Goal: Information Seeking & Learning: Learn about a topic

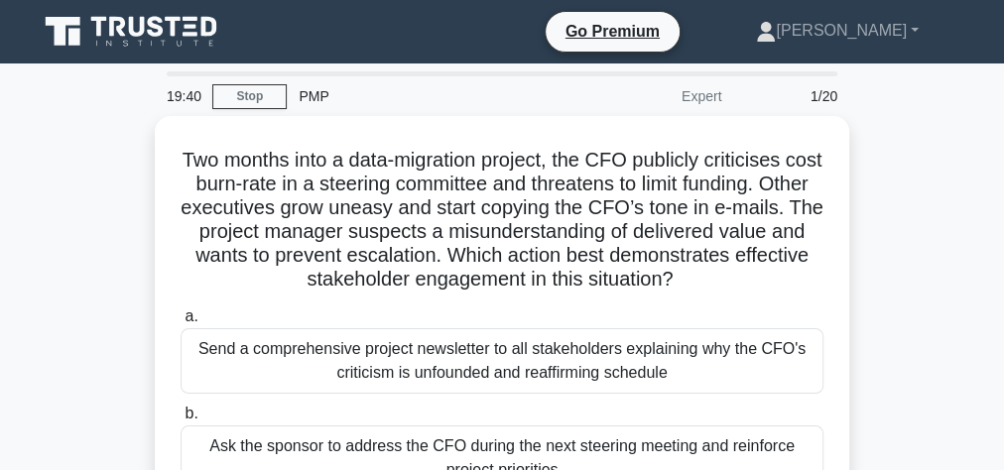
click at [191, 33] on icon at bounding box center [191, 34] width 15 height 4
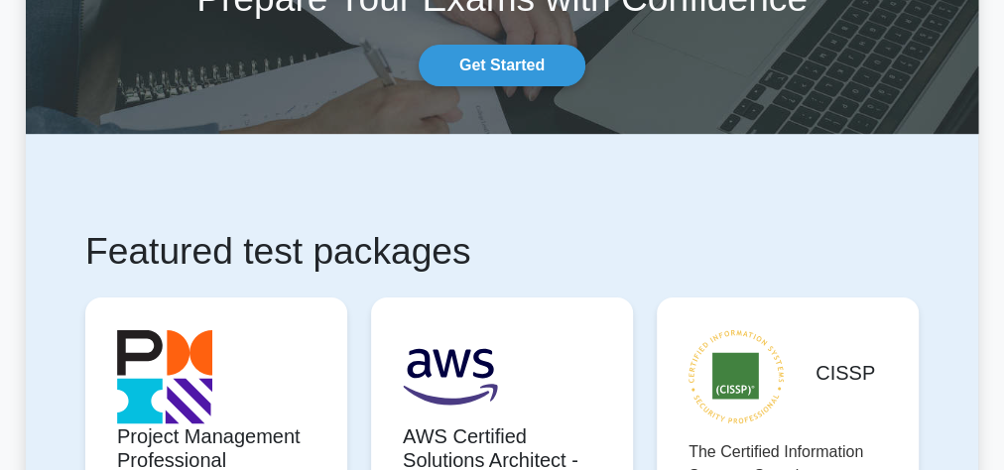
scroll to position [397, 0]
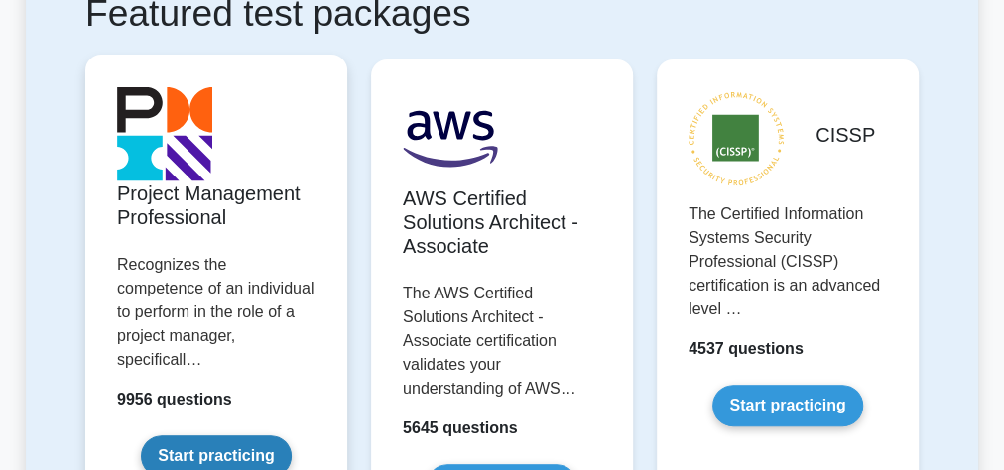
click at [180, 435] on link "Start practicing" at bounding box center [216, 456] width 150 height 42
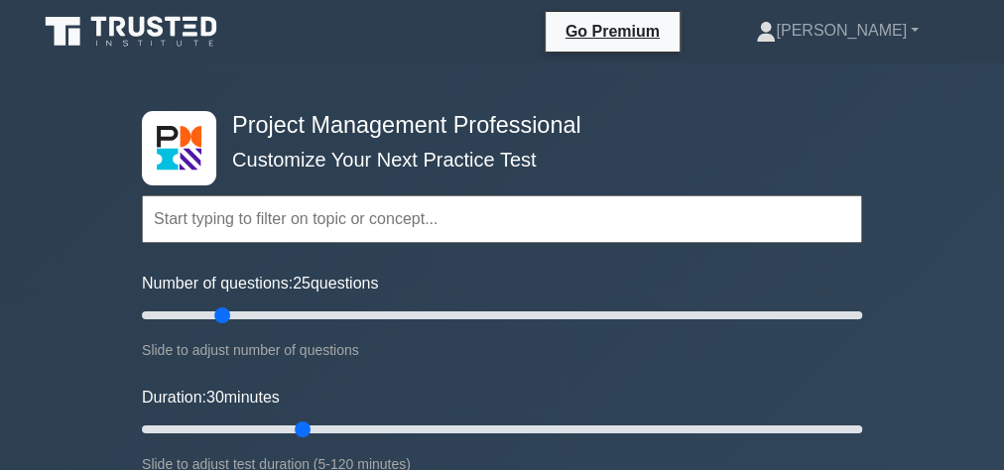
click at [238, 213] on input "text" at bounding box center [502, 219] width 720 height 48
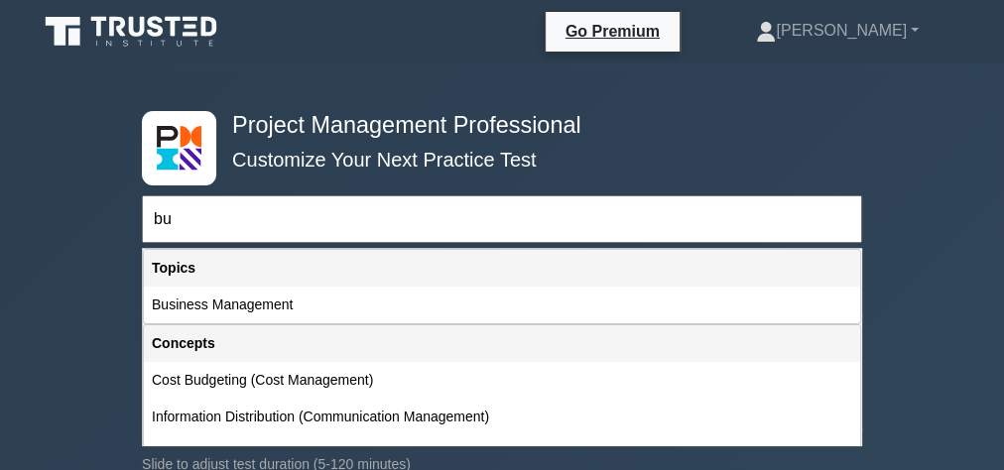
type input "bud"
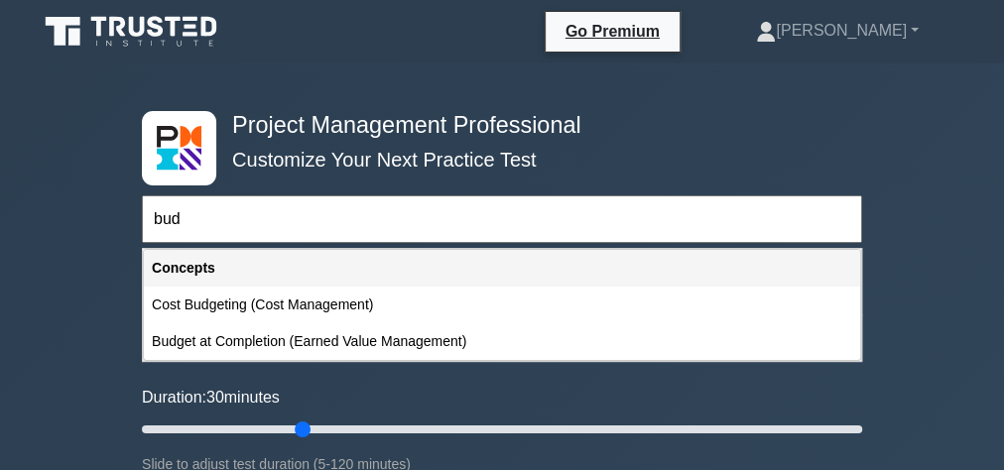
click at [238, 213] on input "bud" at bounding box center [502, 219] width 720 height 48
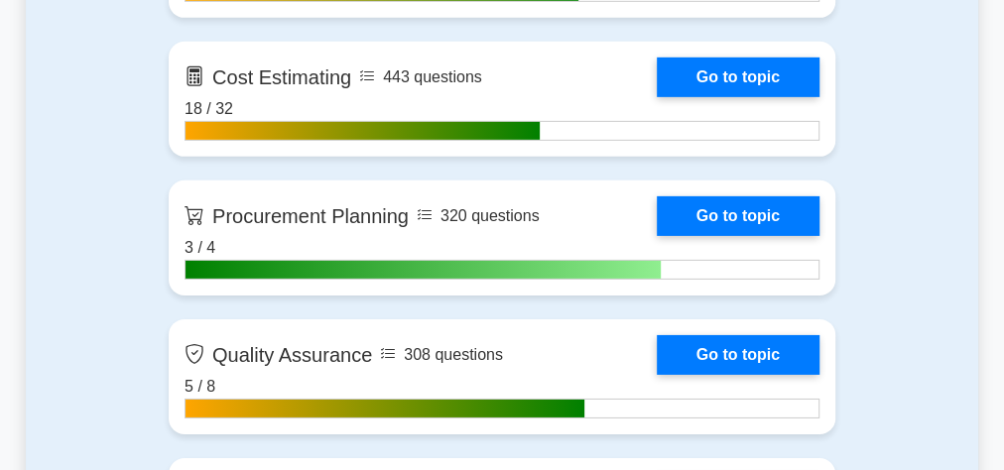
scroll to position [3095, 0]
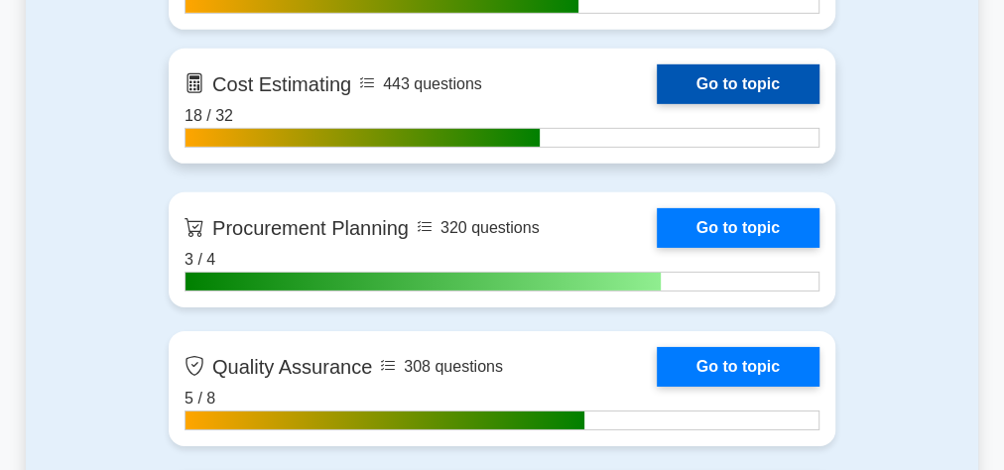
click at [657, 78] on link "Go to topic" at bounding box center [738, 84] width 163 height 40
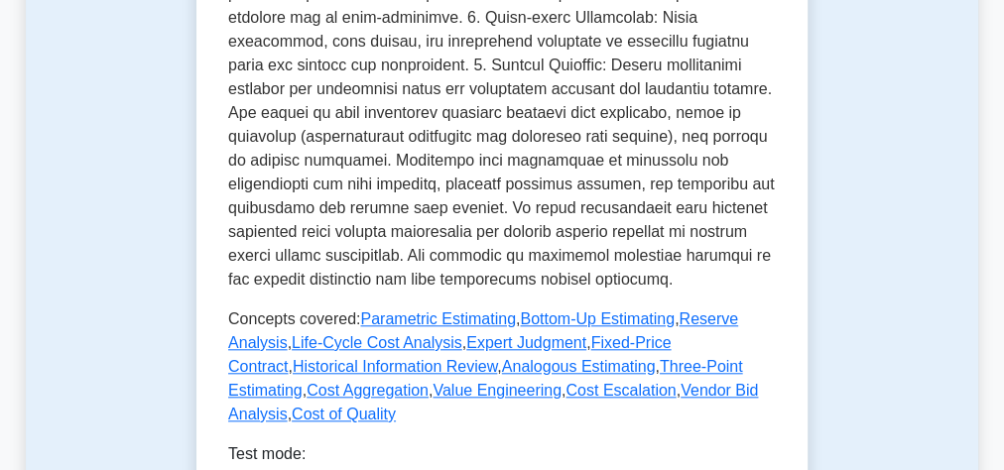
scroll to position [1190, 0]
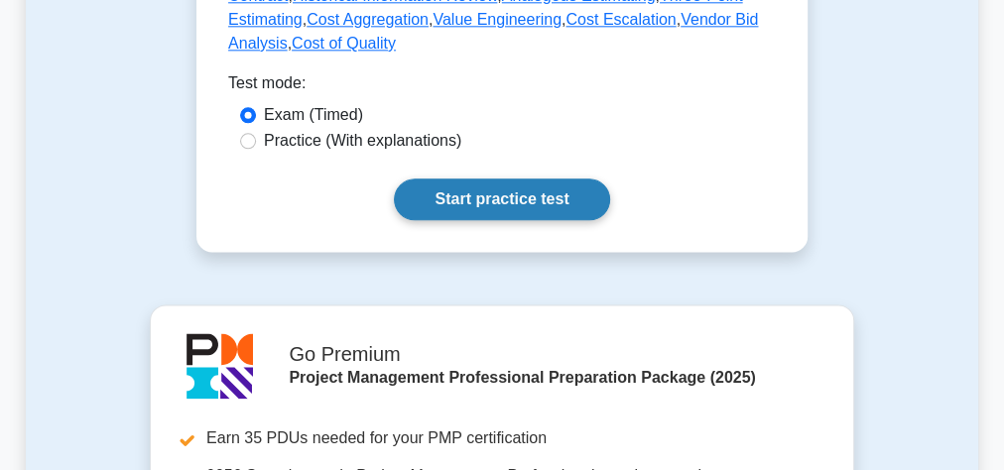
click at [447, 179] on link "Start practice test" at bounding box center [501, 200] width 215 height 42
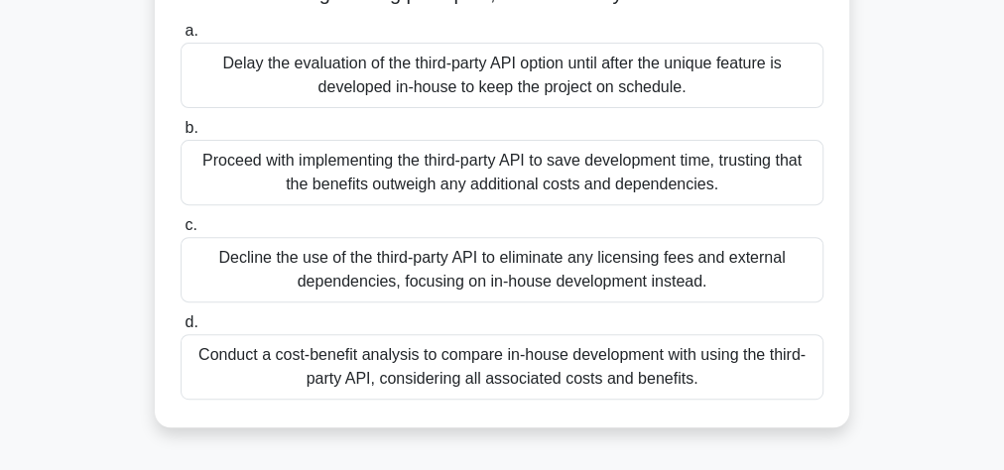
scroll to position [317, 0]
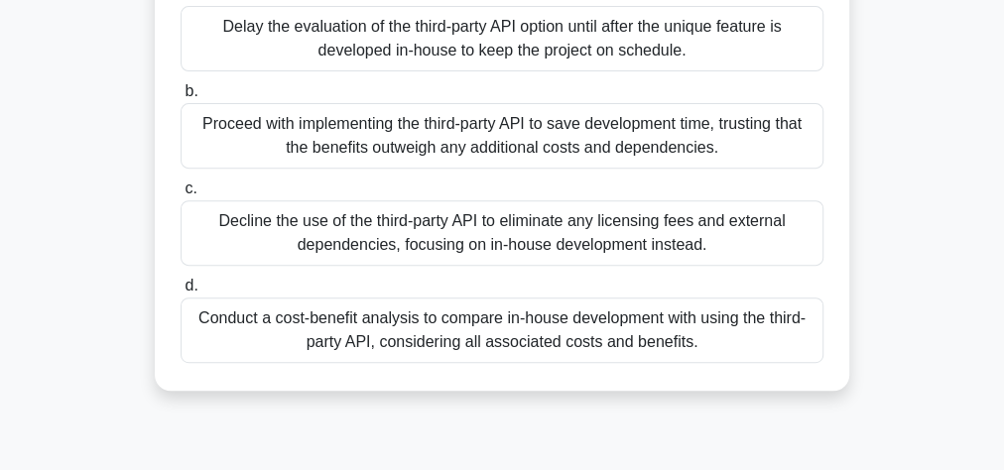
click at [389, 351] on div "Conduct a cost-benefit analysis to compare in-house development with using the …" at bounding box center [502, 330] width 643 height 65
click at [181, 293] on input "d. Conduct a cost-benefit analysis to compare in-house development with using t…" at bounding box center [181, 286] width 0 height 13
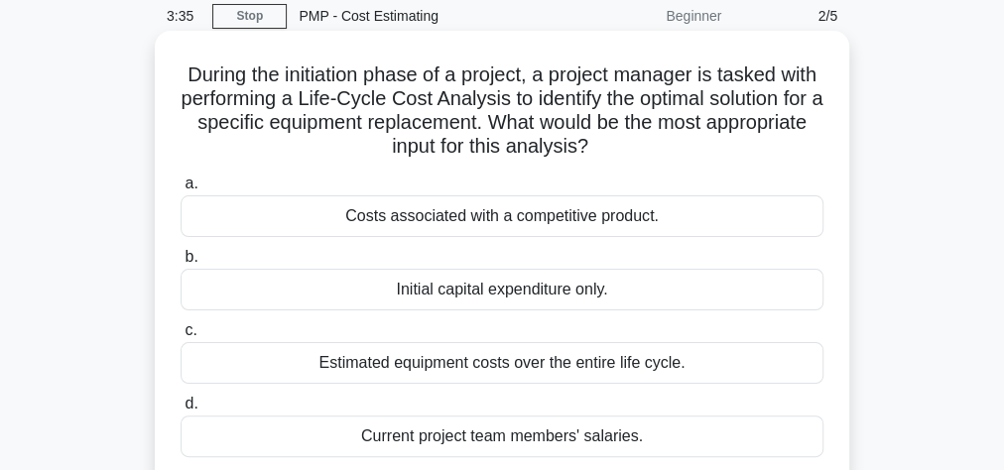
scroll to position [159, 0]
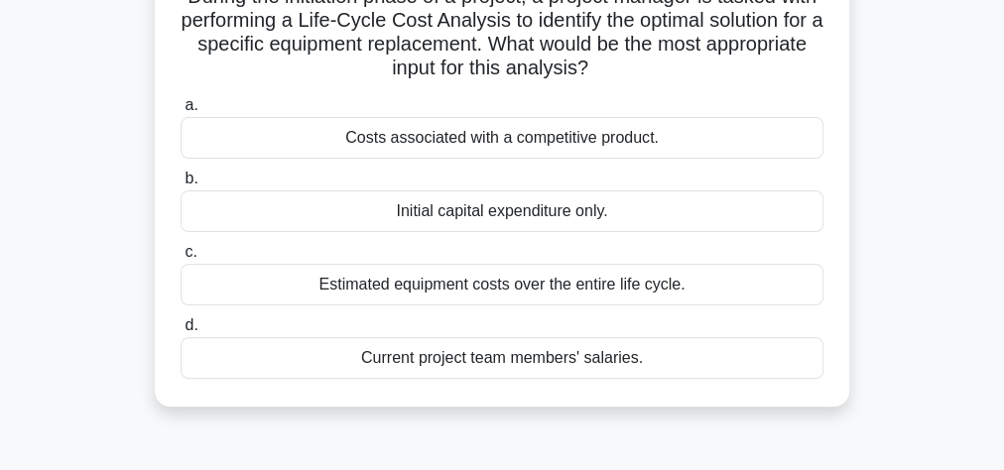
click at [466, 283] on div "Estimated equipment costs over the entire life cycle." at bounding box center [502, 285] width 643 height 42
click at [181, 259] on input "c. Estimated equipment costs over the entire life cycle." at bounding box center [181, 252] width 0 height 13
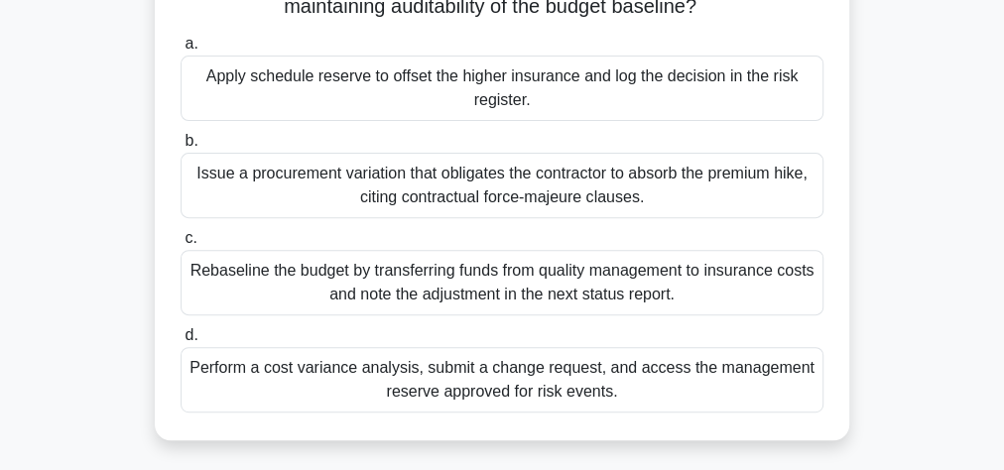
scroll to position [317, 0]
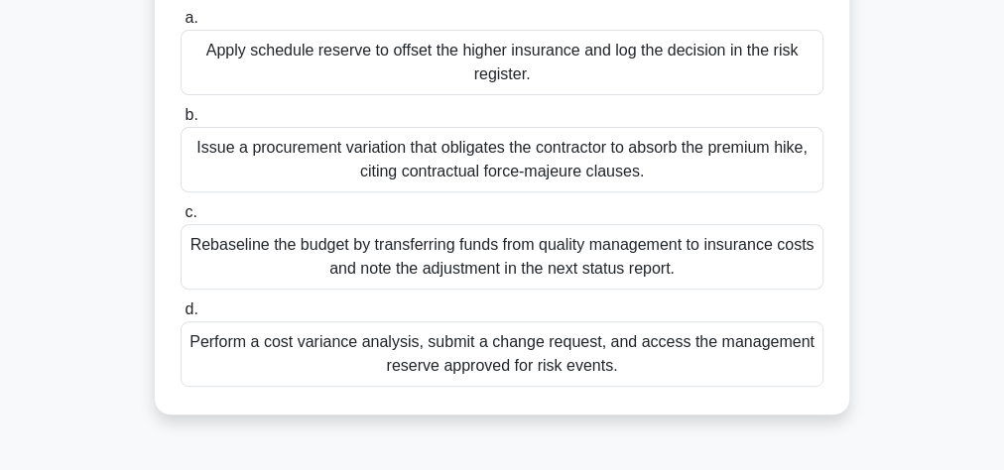
click at [534, 361] on div "Perform a cost variance analysis, submit a change request, and access the manag…" at bounding box center [502, 353] width 643 height 65
click at [181, 316] on input "d. Perform a cost variance analysis, submit a change request, and access the ma…" at bounding box center [181, 310] width 0 height 13
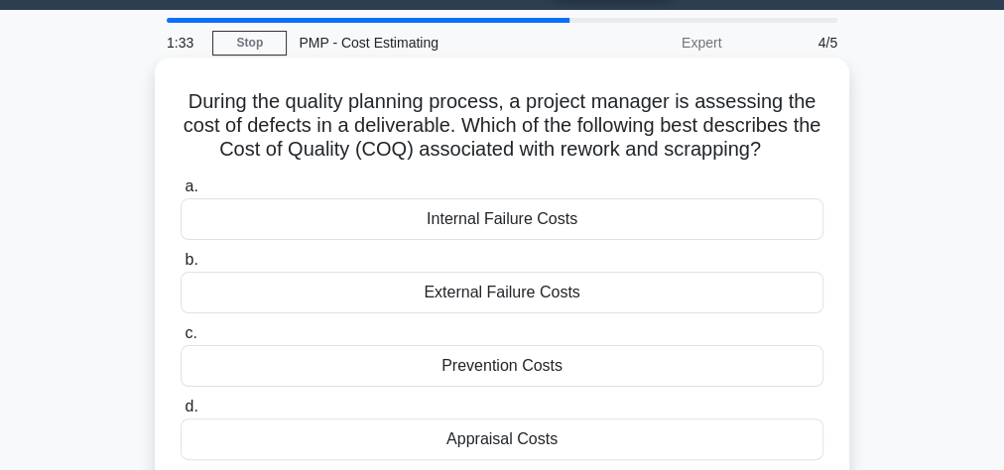
scroll to position [79, 0]
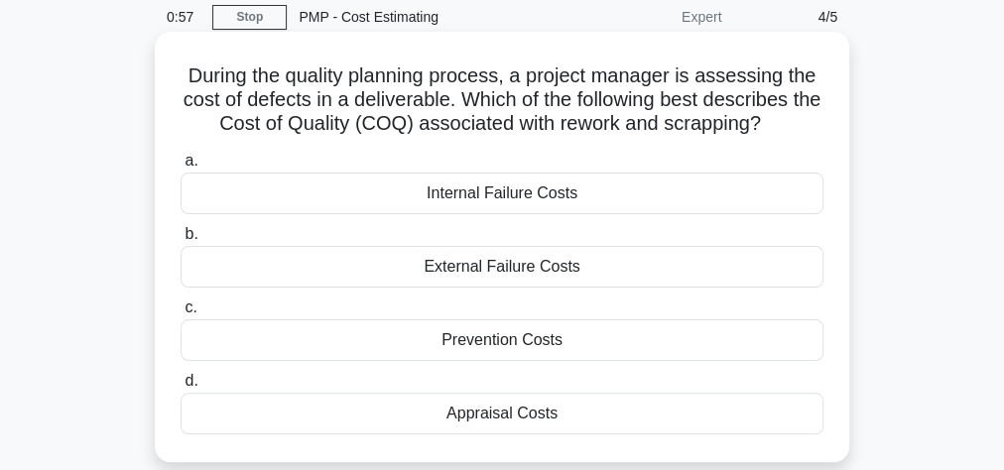
click at [500, 273] on div "External Failure Costs" at bounding box center [502, 267] width 643 height 42
click at [181, 241] on input "b. External Failure Costs" at bounding box center [181, 234] width 0 height 13
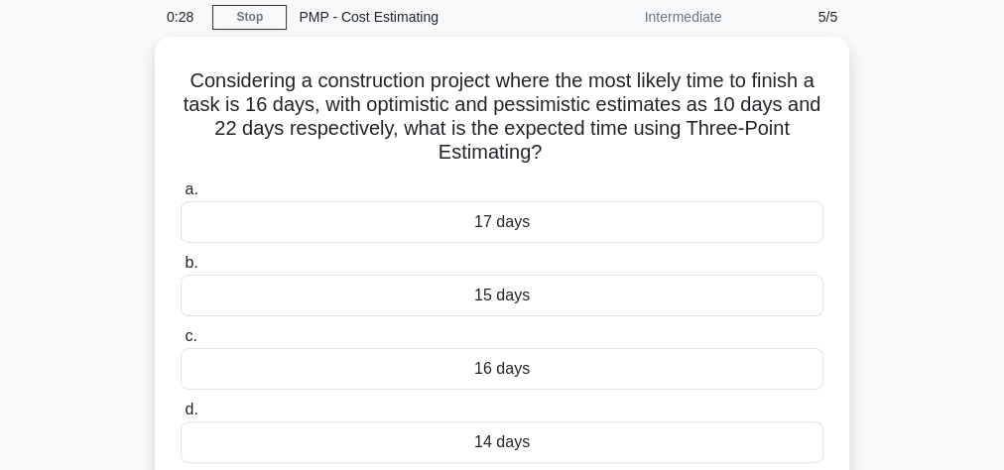
scroll to position [159, 0]
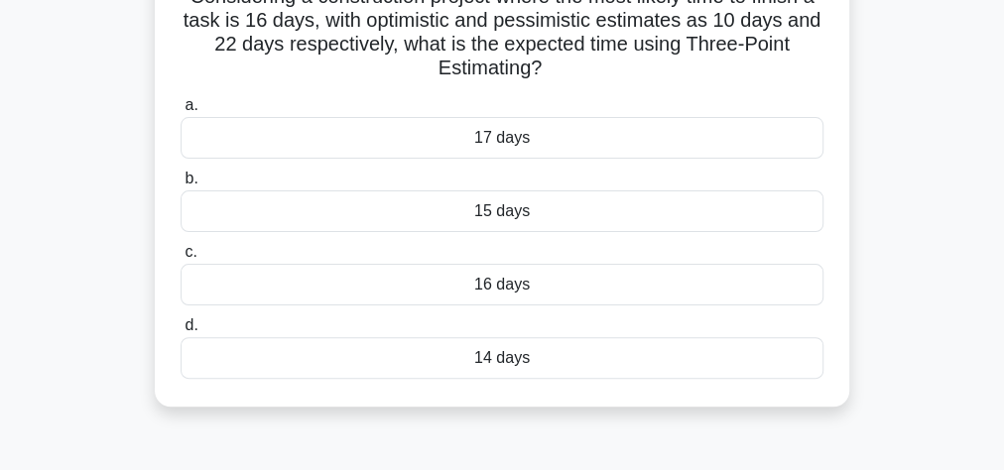
click at [525, 286] on div "16 days" at bounding box center [502, 285] width 643 height 42
click at [181, 259] on input "c. 16 days" at bounding box center [181, 252] width 0 height 13
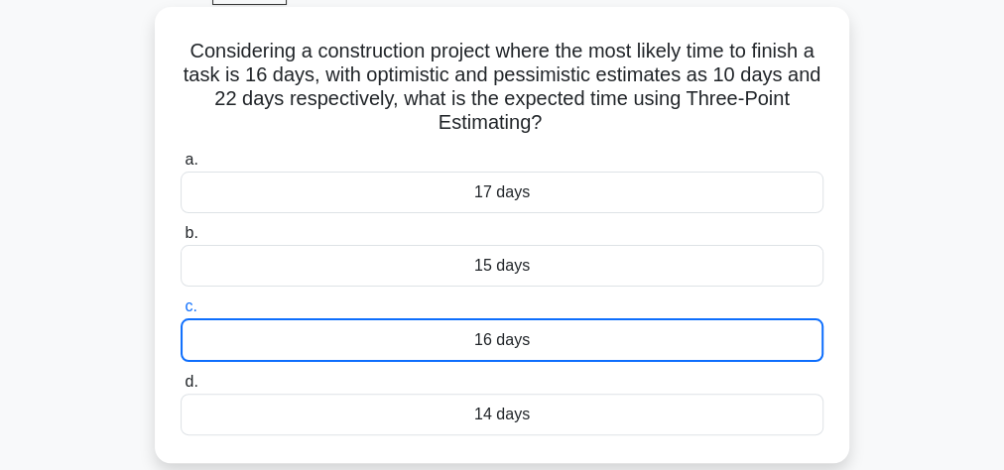
scroll to position [79, 0]
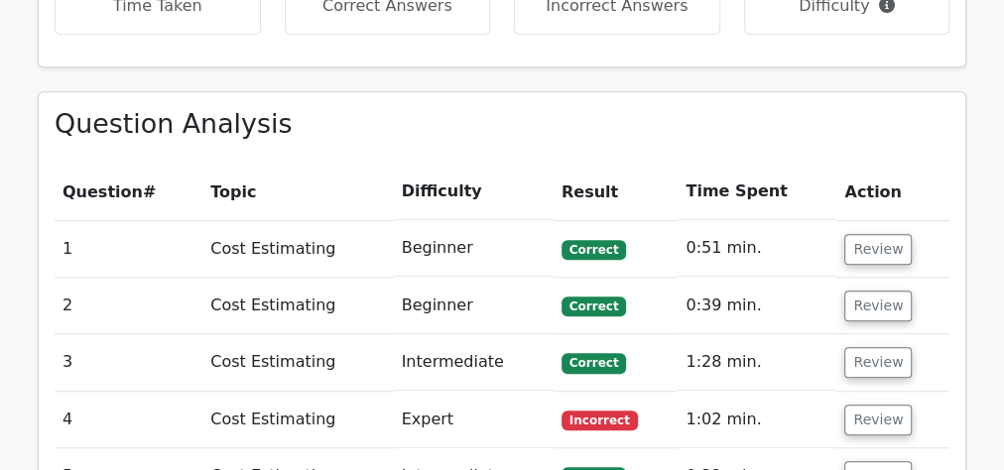
scroll to position [873, 0]
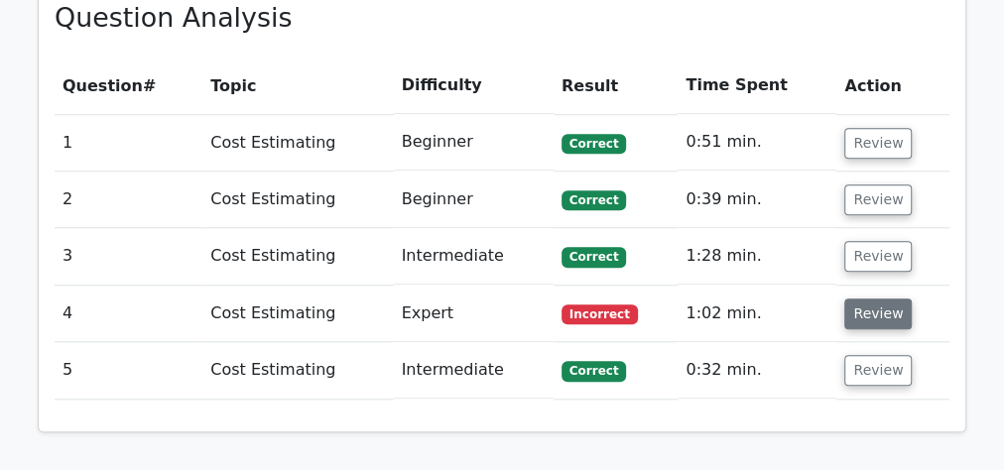
click at [850, 306] on button "Review" at bounding box center [877, 314] width 67 height 31
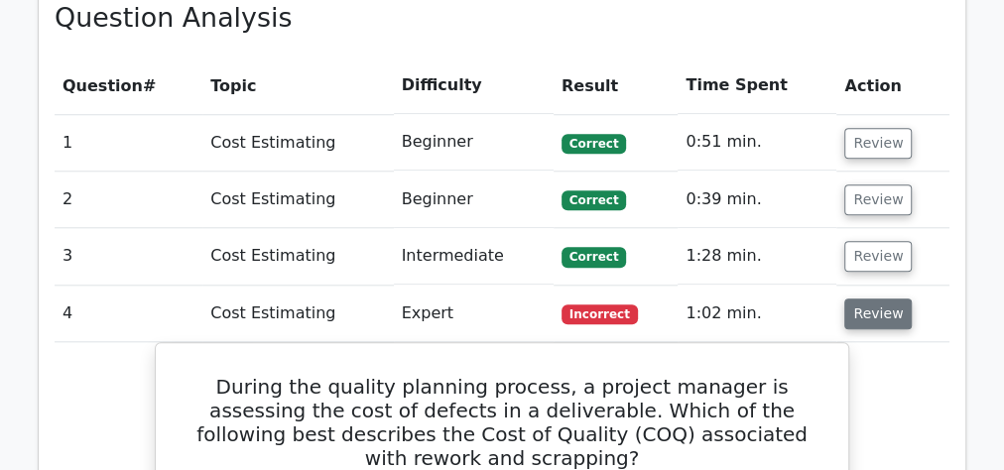
click at [889, 312] on button "Review" at bounding box center [877, 314] width 67 height 31
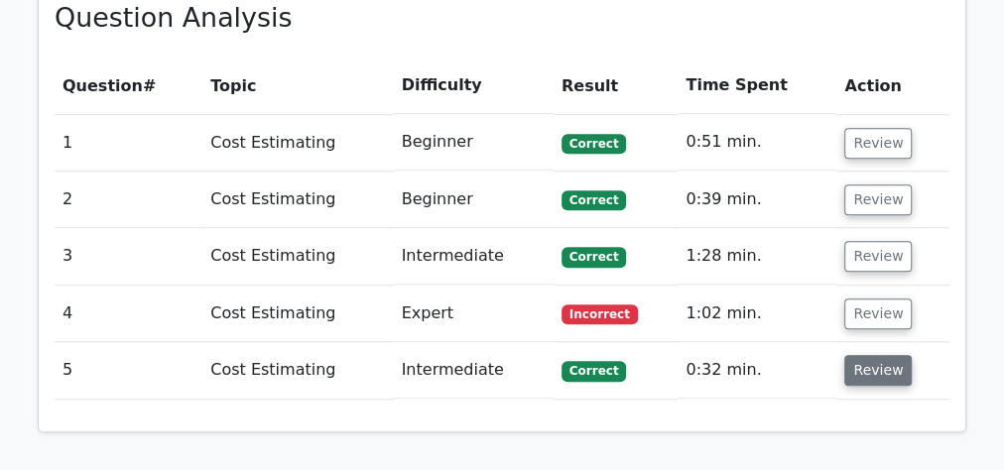
click at [858, 365] on button "Review" at bounding box center [877, 370] width 67 height 31
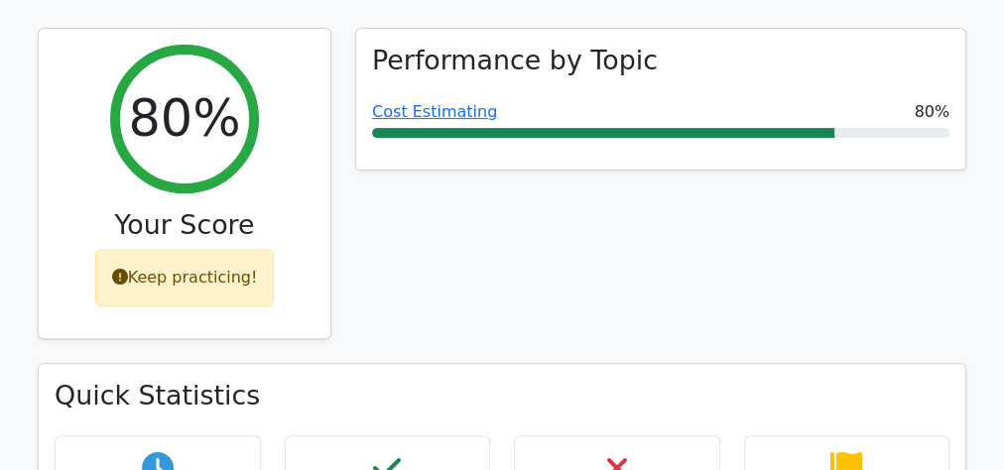
scroll to position [0, 0]
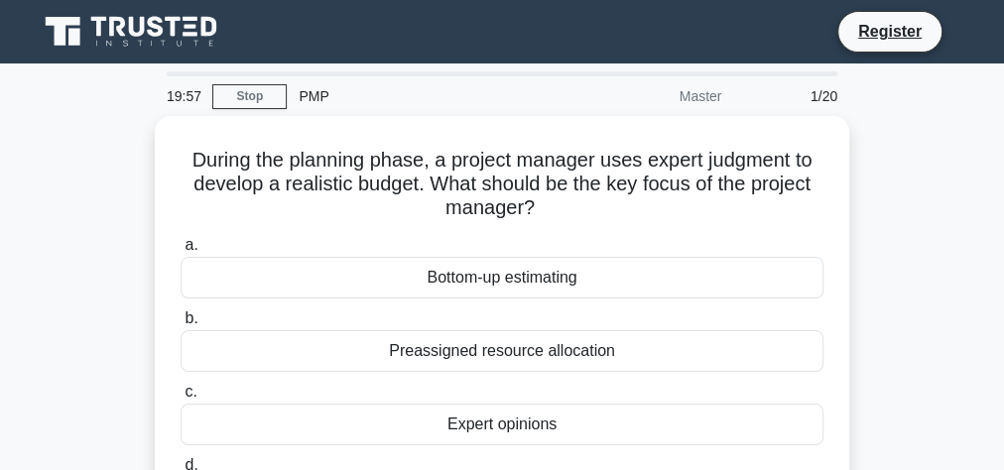
click at [122, 28] on icon at bounding box center [118, 27] width 16 height 20
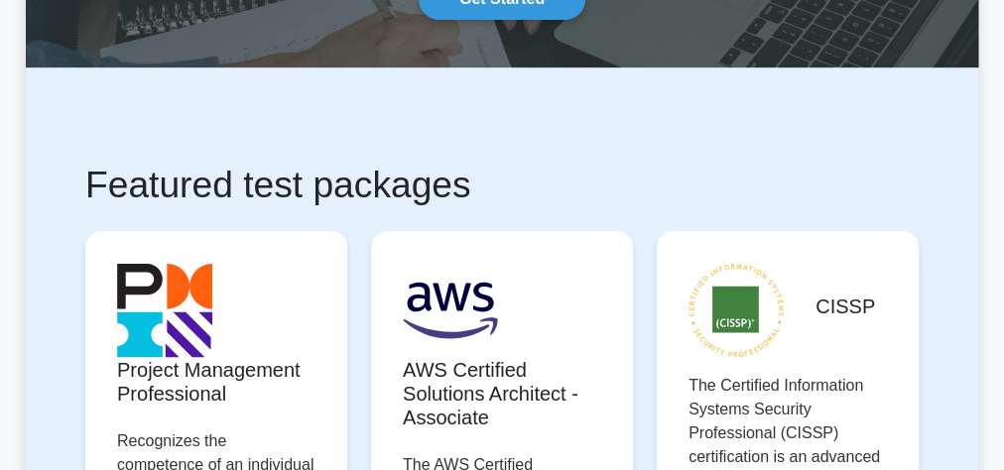
scroll to position [317, 0]
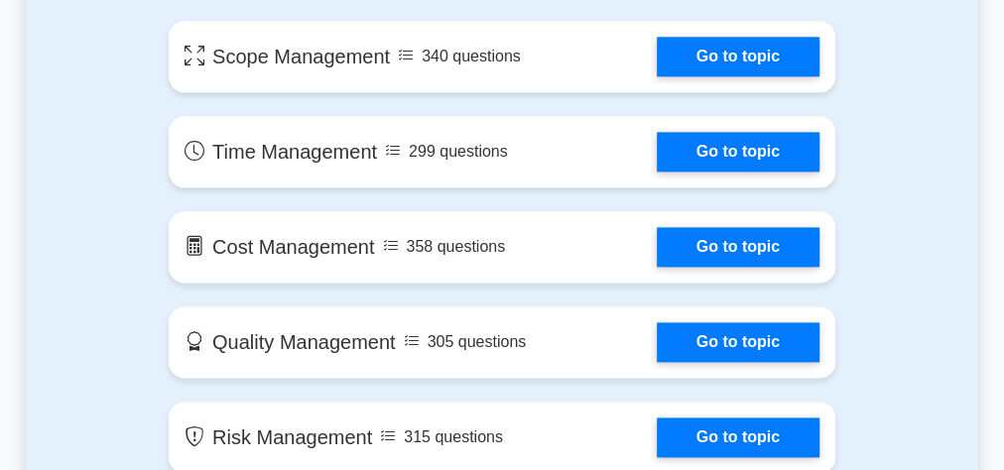
scroll to position [1190, 0]
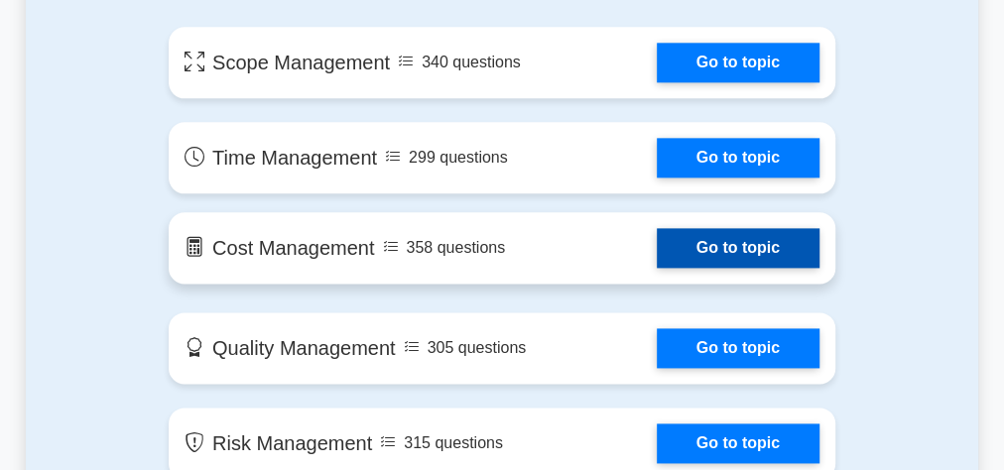
click at [657, 250] on link "Go to topic" at bounding box center [738, 248] width 163 height 40
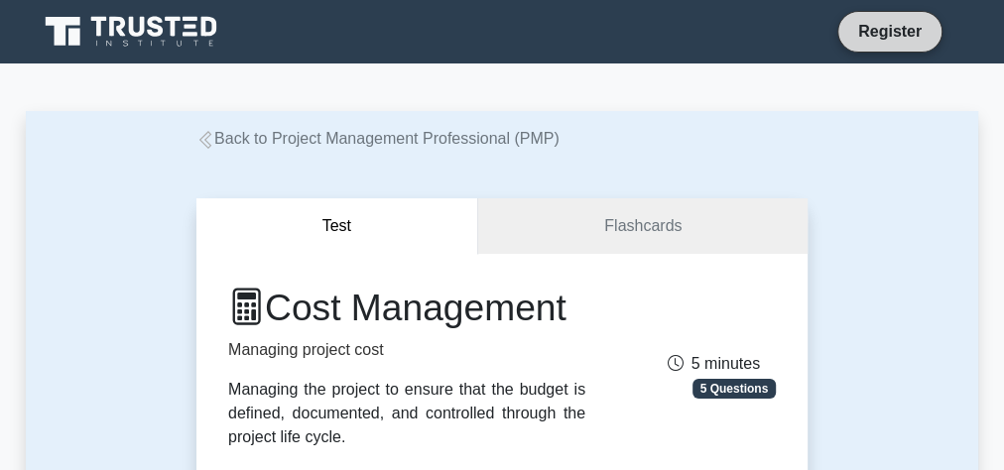
click at [872, 32] on link "Register" at bounding box center [889, 31] width 87 height 25
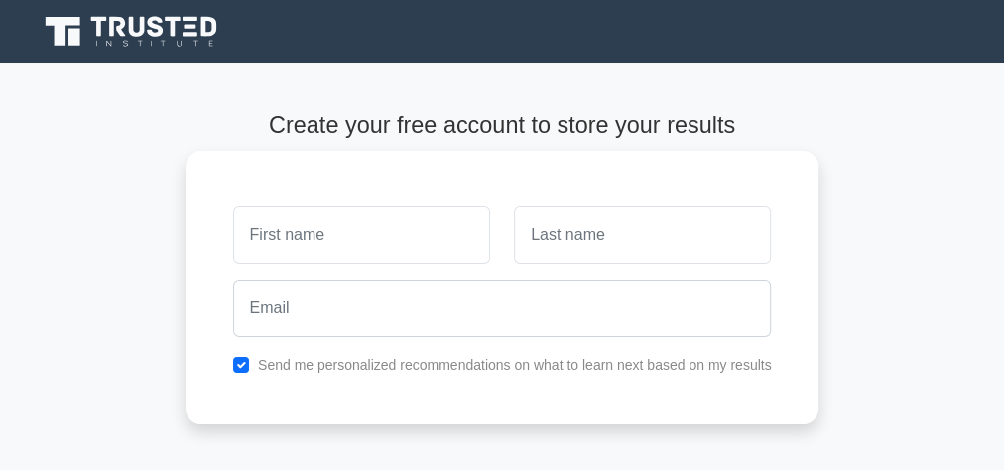
drag, startPoint x: 408, startPoint y: 230, endPoint x: 505, endPoint y: 246, distance: 98.5
click at [408, 230] on input "text" at bounding box center [361, 235] width 257 height 58
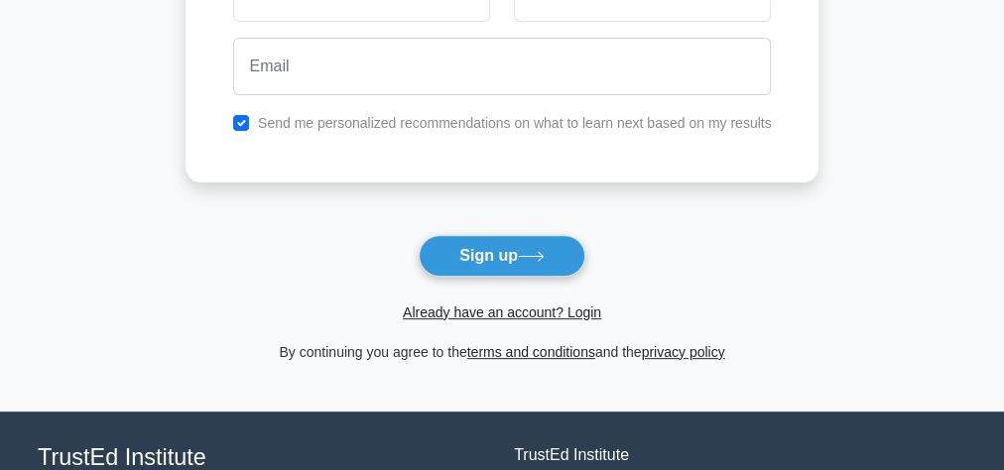
scroll to position [397, 0]
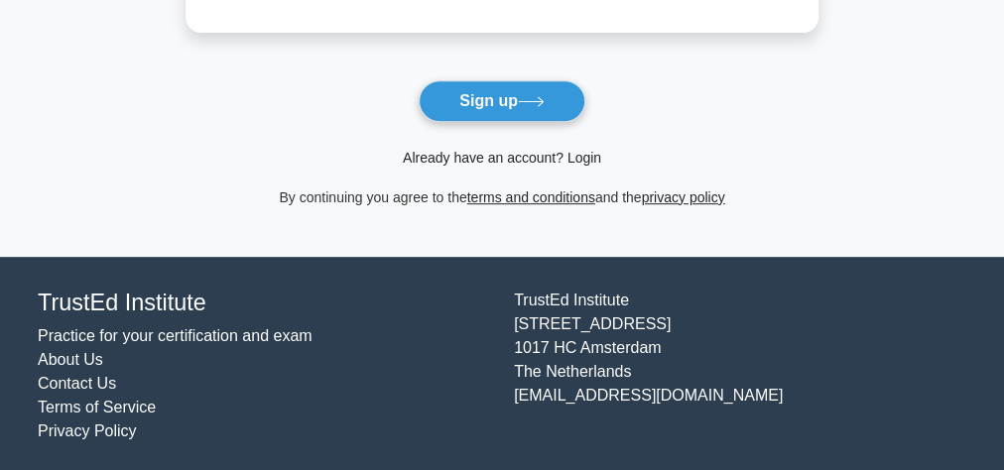
click at [493, 163] on link "Already have an account? Login" at bounding box center [502, 158] width 198 height 16
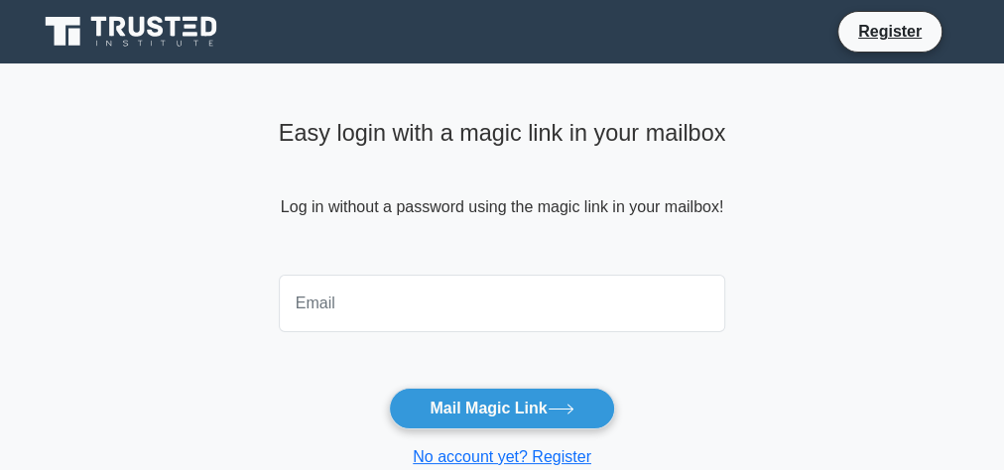
click at [438, 323] on input "email" at bounding box center [502, 304] width 446 height 58
click at [408, 298] on input "email" at bounding box center [502, 304] width 446 height 58
type input "Mribet.khalid@gmail.com"
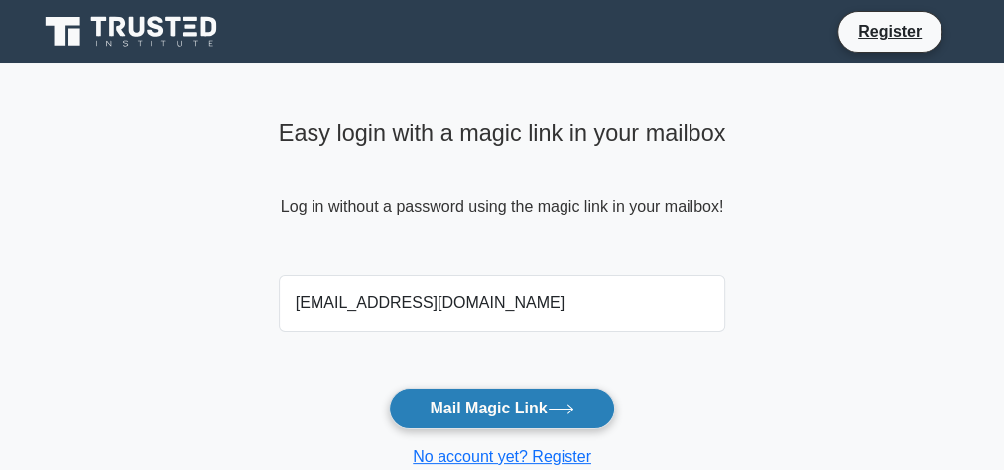
click at [463, 399] on button "Mail Magic Link" at bounding box center [501, 409] width 225 height 42
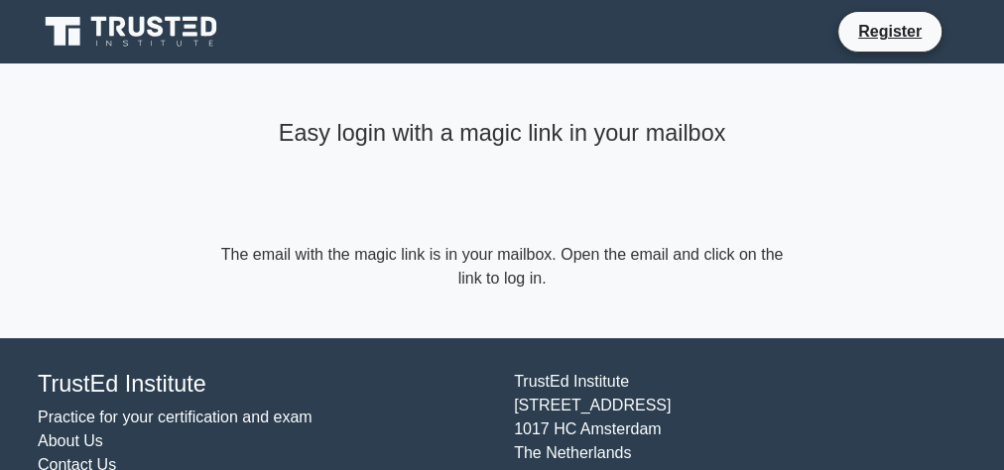
click at [130, 26] on icon at bounding box center [138, 27] width 16 height 20
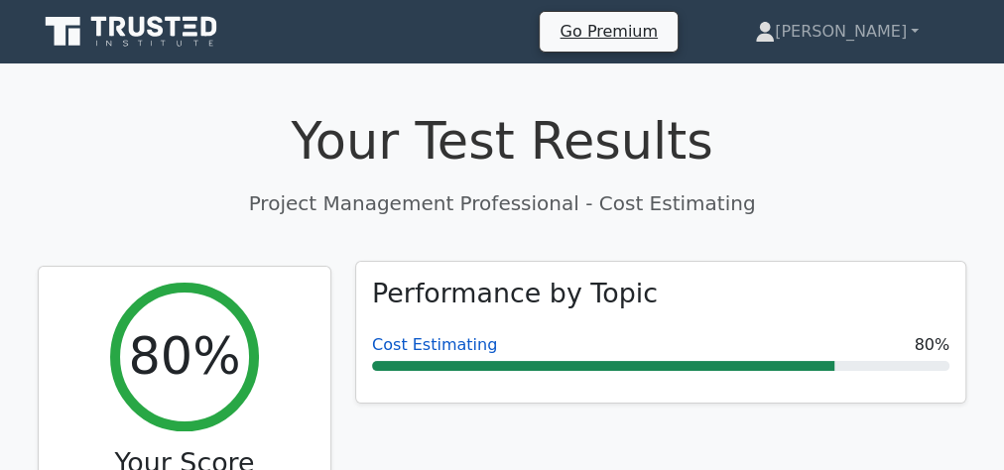
click at [425, 342] on link "Cost Estimating" at bounding box center [434, 344] width 125 height 19
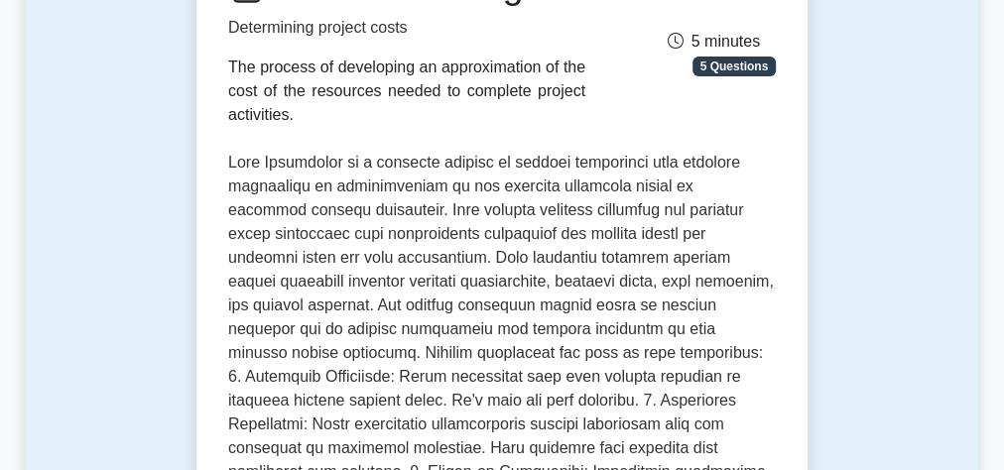
scroll to position [159, 0]
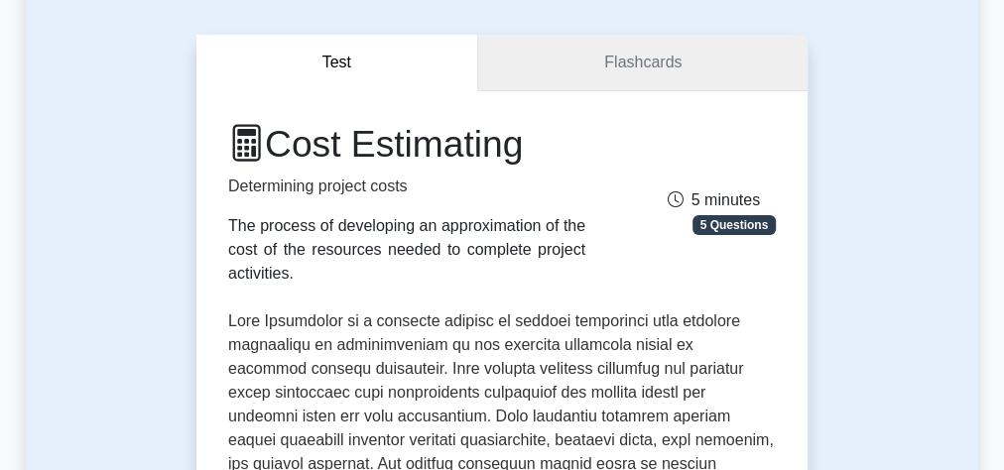
click at [640, 57] on link "Flashcards" at bounding box center [642, 63] width 329 height 57
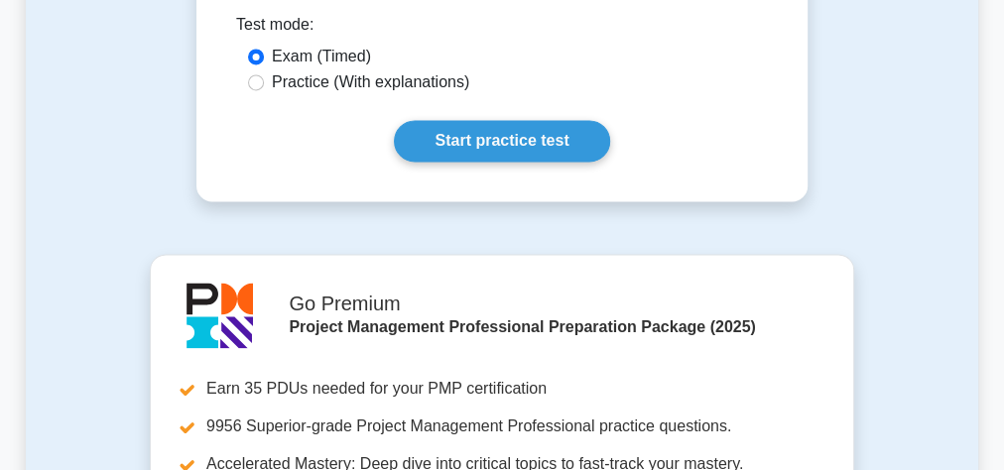
scroll to position [1746, 0]
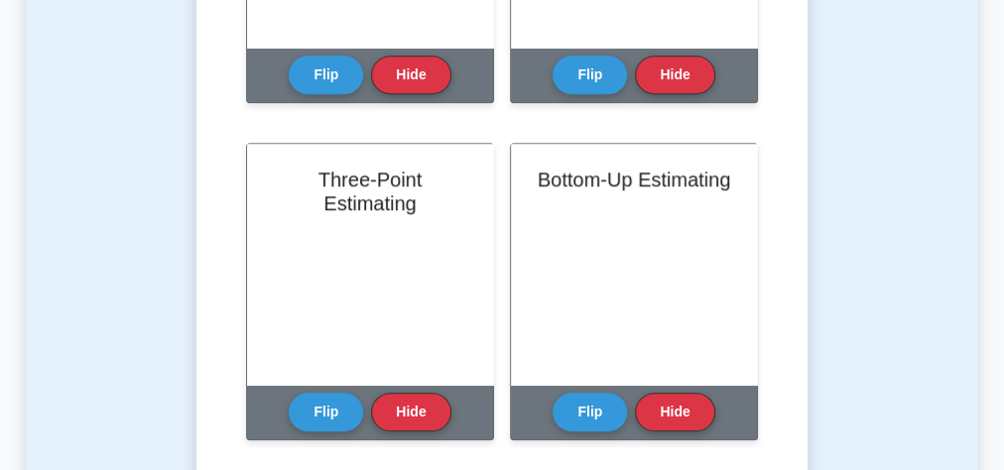
scroll to position [1032, 0]
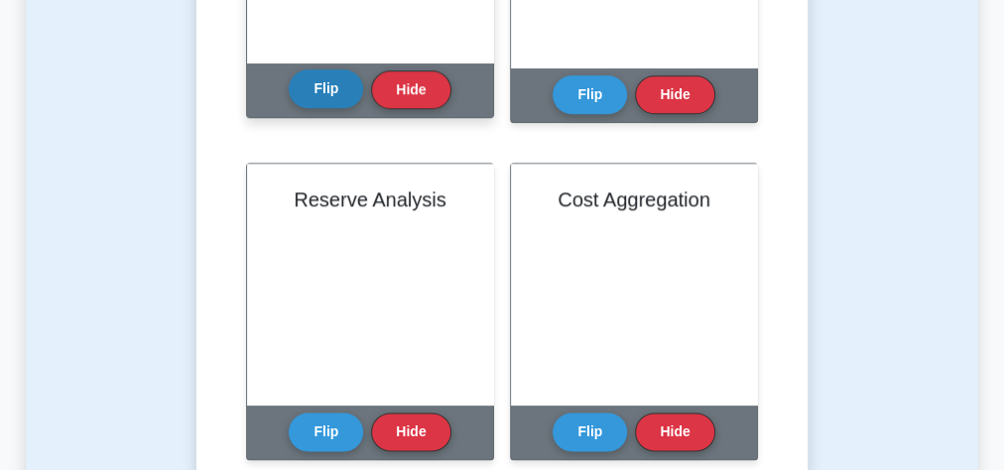
click at [306, 96] on button "Flip" at bounding box center [326, 88] width 74 height 39
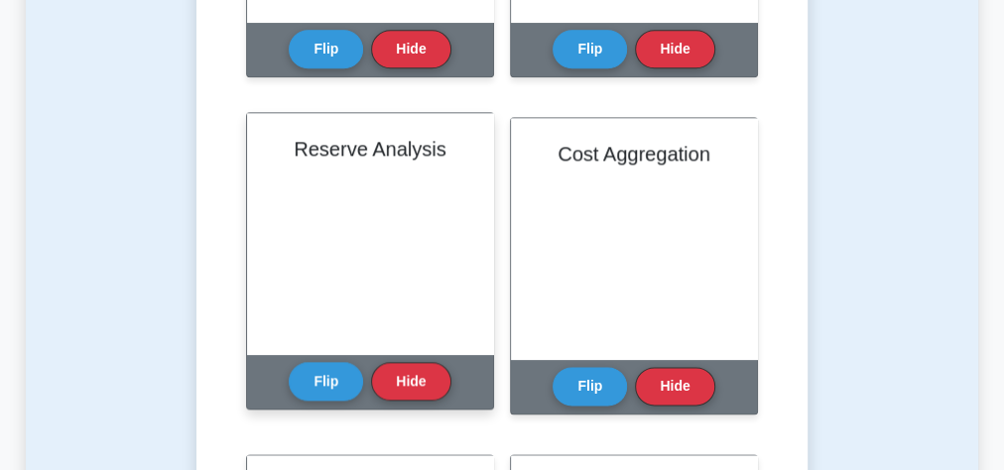
scroll to position [1190, 0]
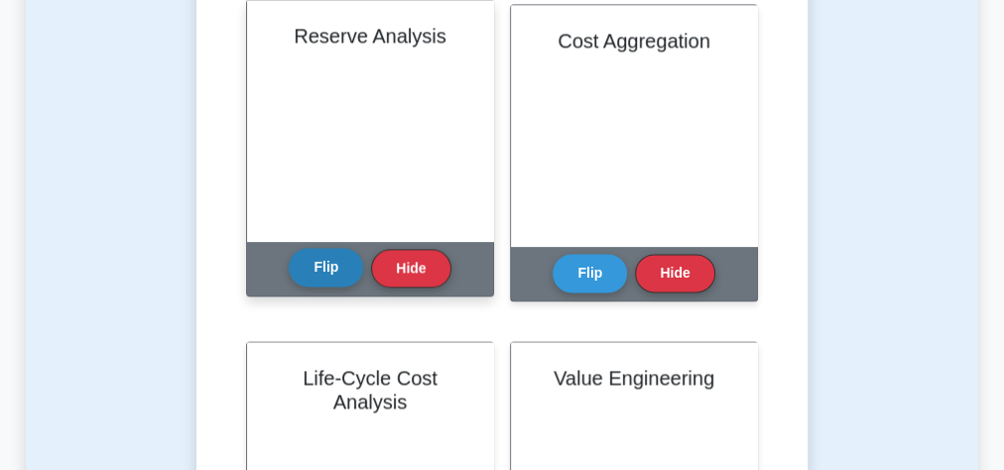
click at [319, 276] on button "Flip" at bounding box center [326, 267] width 74 height 39
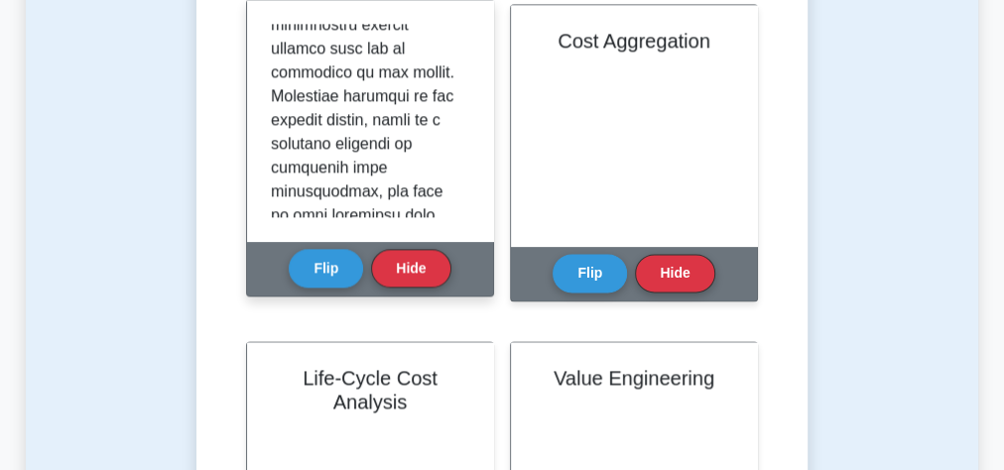
scroll to position [873, 0]
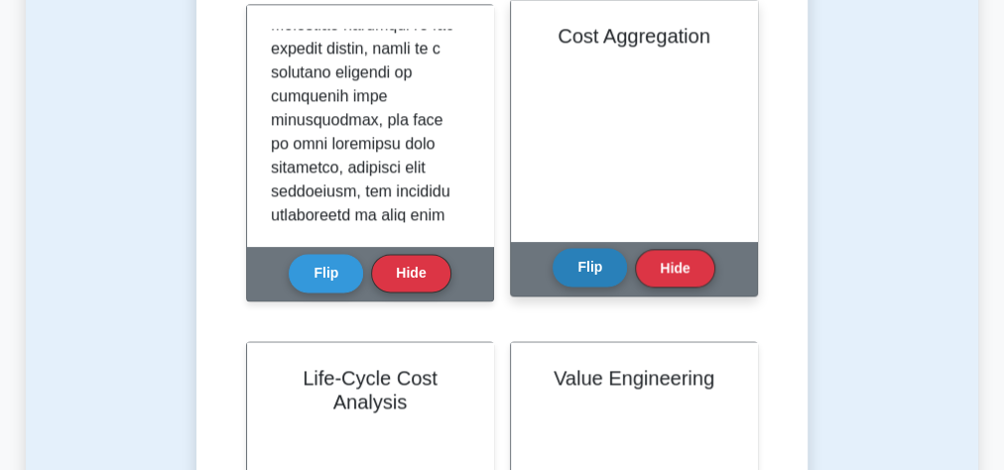
click at [582, 266] on button "Flip" at bounding box center [589, 267] width 74 height 39
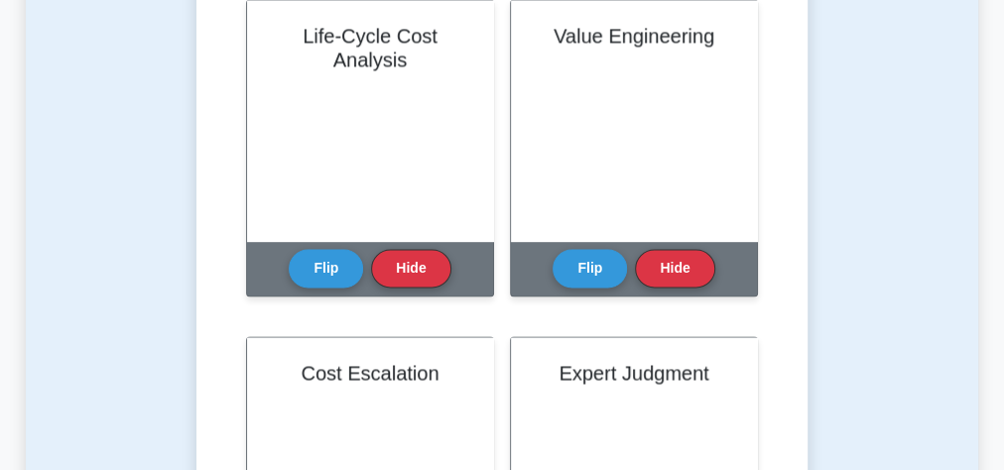
scroll to position [1508, 0]
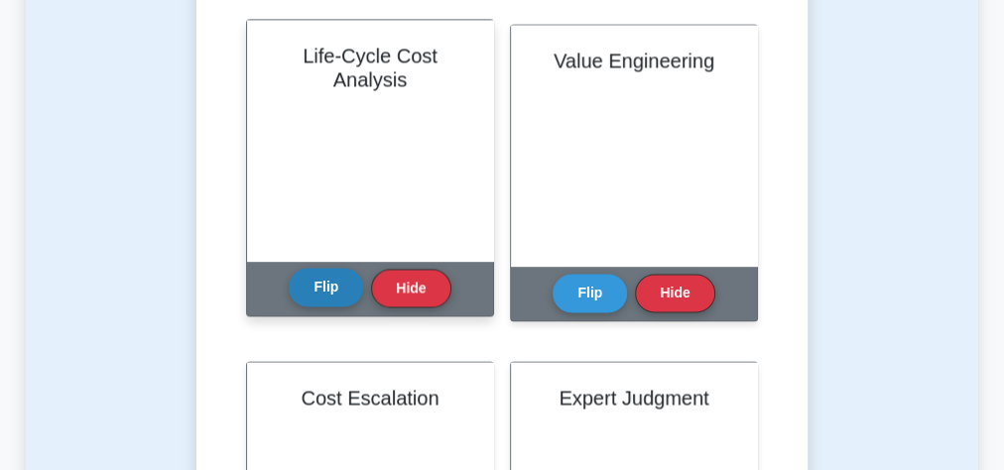
click at [315, 299] on button "Flip" at bounding box center [326, 287] width 74 height 39
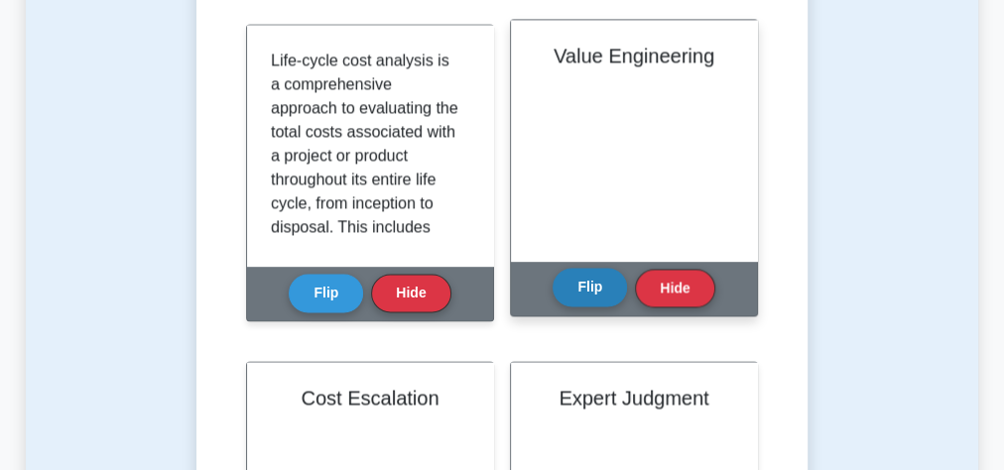
click at [600, 294] on button "Flip" at bounding box center [589, 287] width 74 height 39
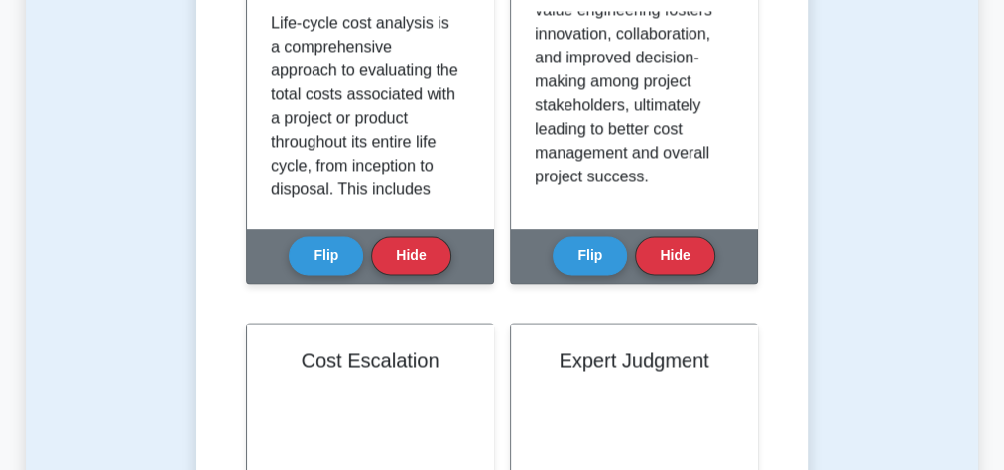
scroll to position [1825, 0]
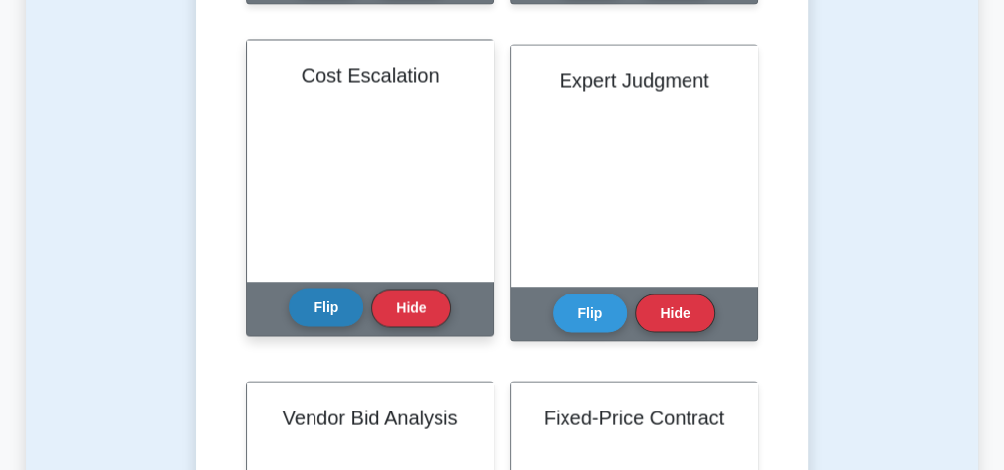
click at [307, 308] on button "Flip" at bounding box center [326, 307] width 74 height 39
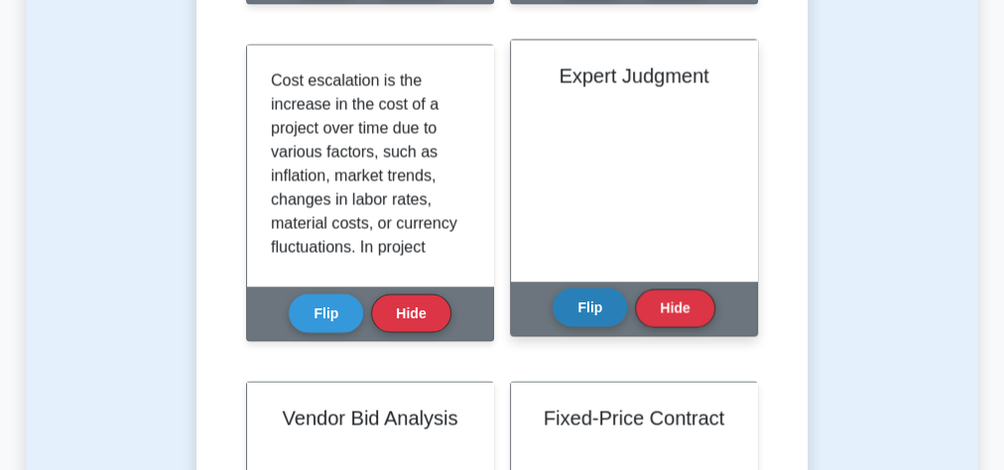
click at [581, 298] on button "Flip" at bounding box center [589, 307] width 74 height 39
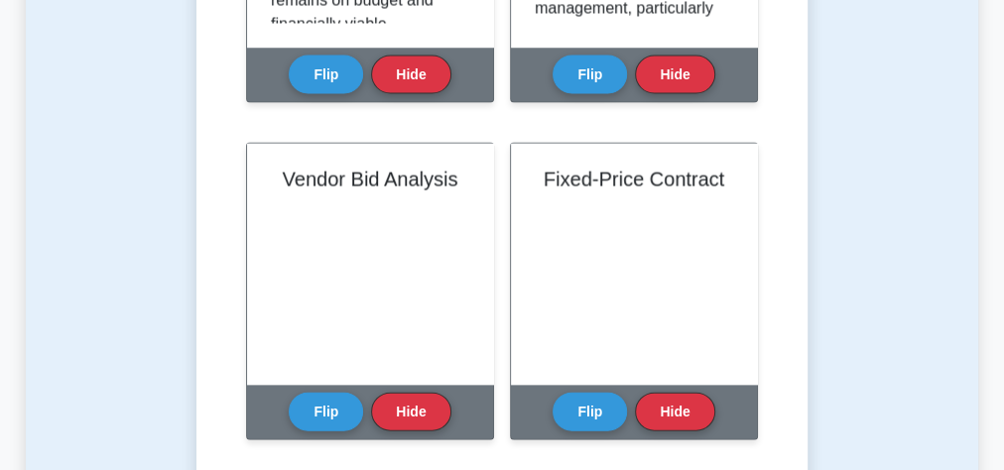
scroll to position [2222, 0]
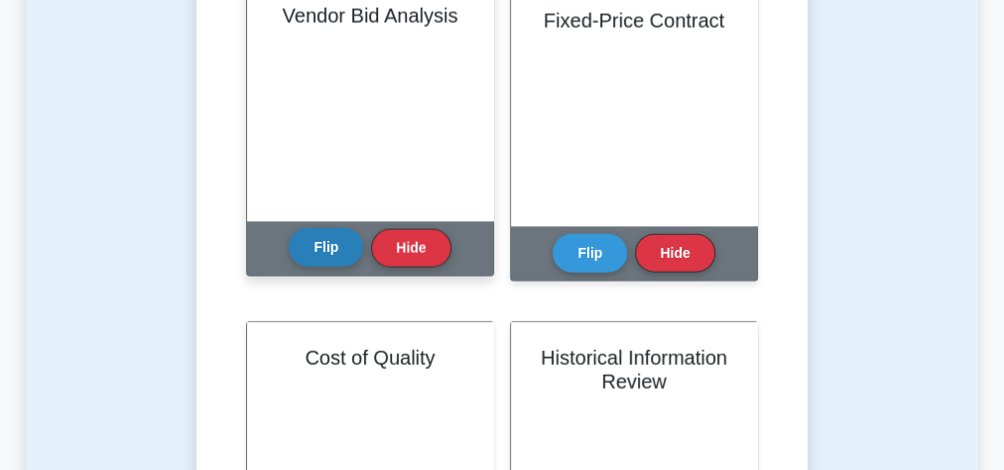
click at [328, 251] on button "Flip" at bounding box center [326, 247] width 74 height 39
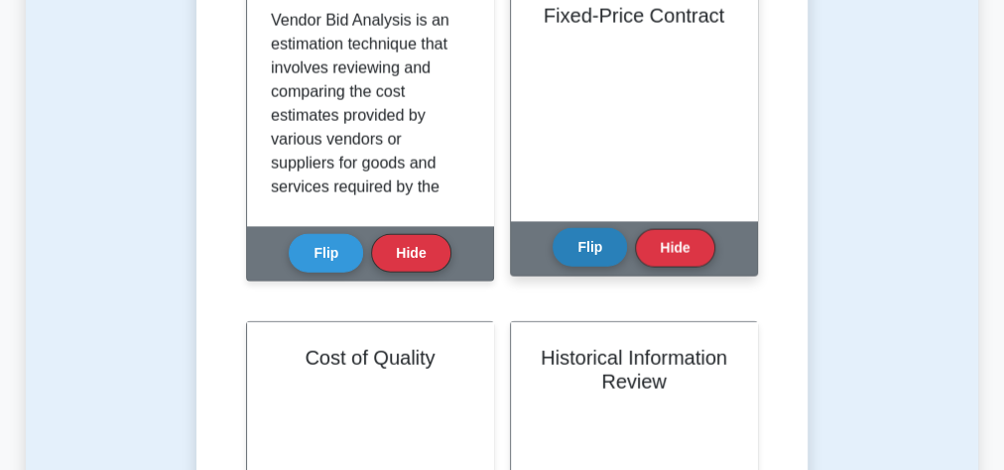
click at [598, 245] on button "Flip" at bounding box center [589, 247] width 74 height 39
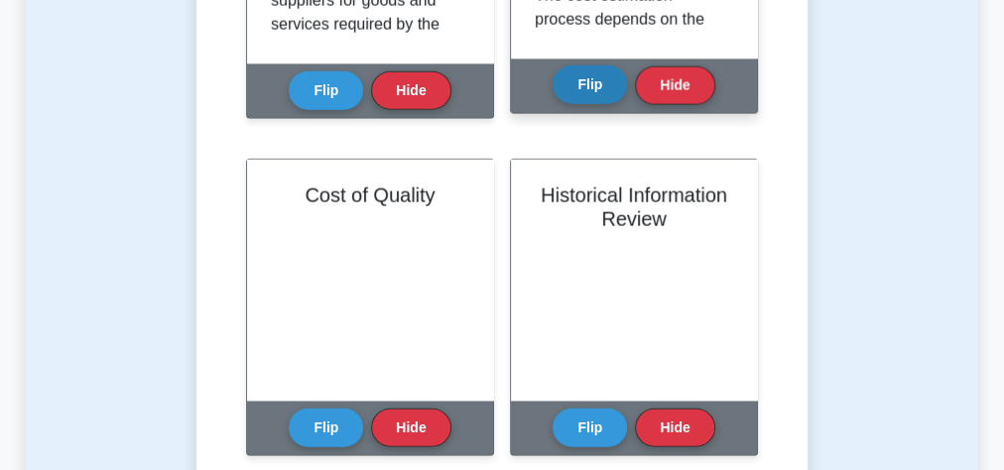
scroll to position [2381, 0]
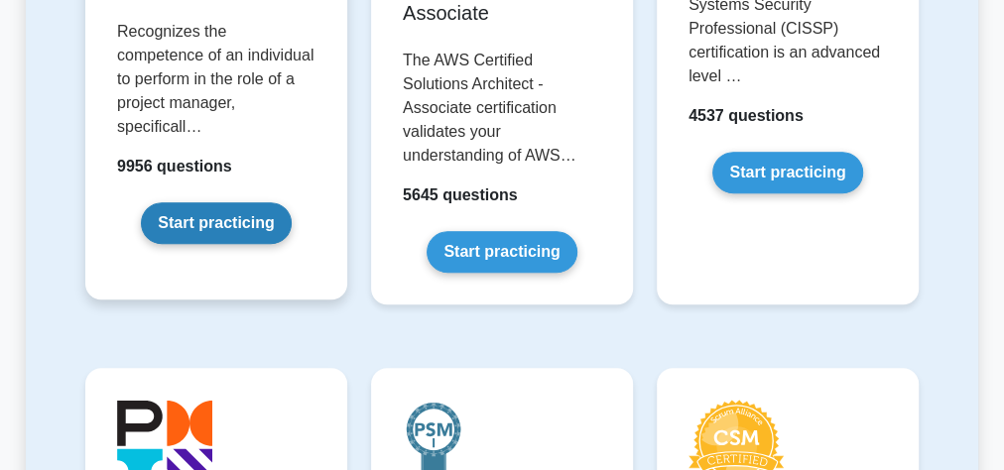
scroll to position [555, 0]
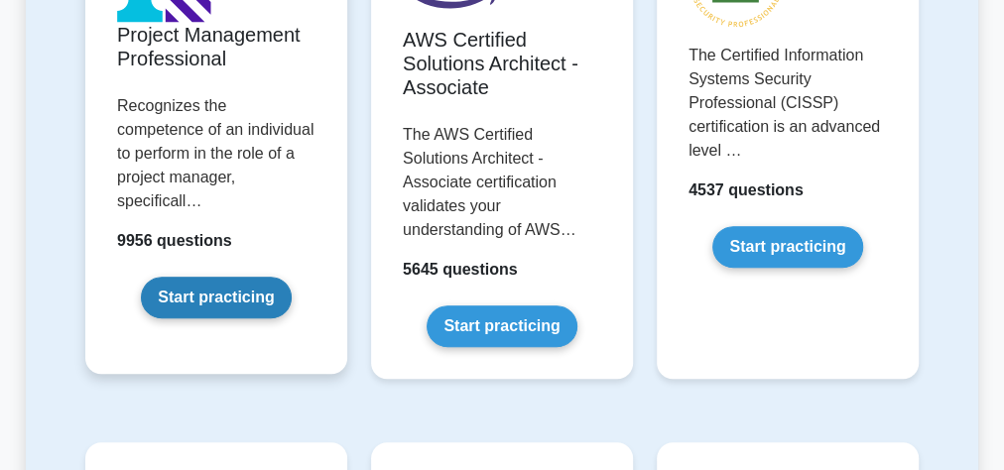
click at [206, 277] on link "Start practicing" at bounding box center [216, 298] width 150 height 42
